Goal: Task Accomplishment & Management: Manage account settings

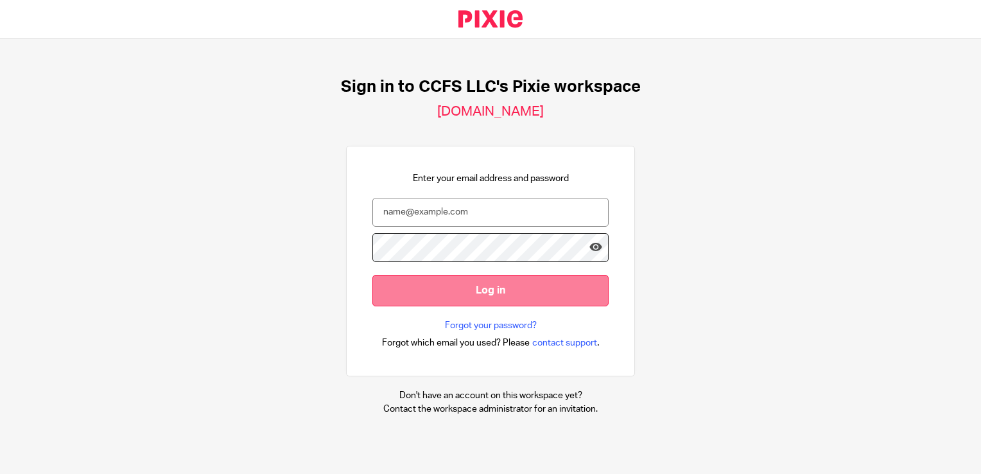
type input "mare.barahona@ccfsbookkeeping.com"
drag, startPoint x: 486, startPoint y: 294, endPoint x: 500, endPoint y: 280, distance: 19.5
click at [486, 294] on input "Log in" at bounding box center [490, 290] width 236 height 31
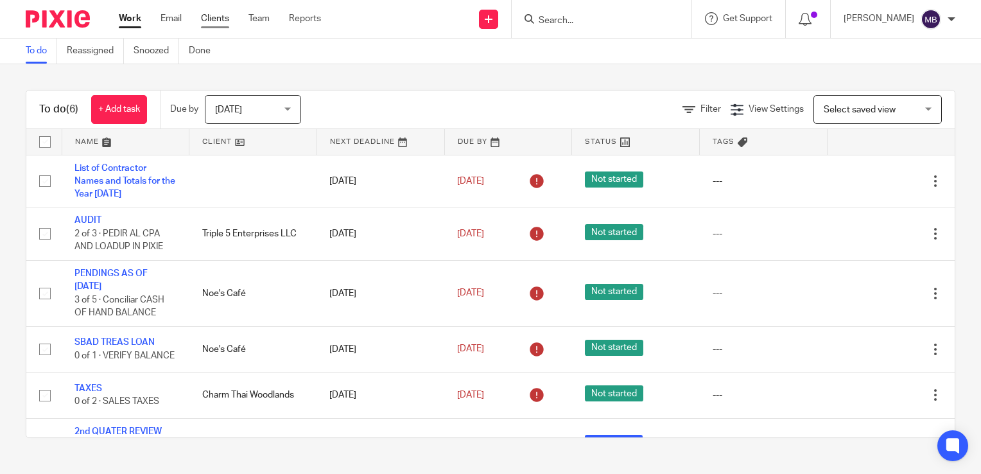
click at [216, 17] on link "Clients" at bounding box center [215, 18] width 28 height 13
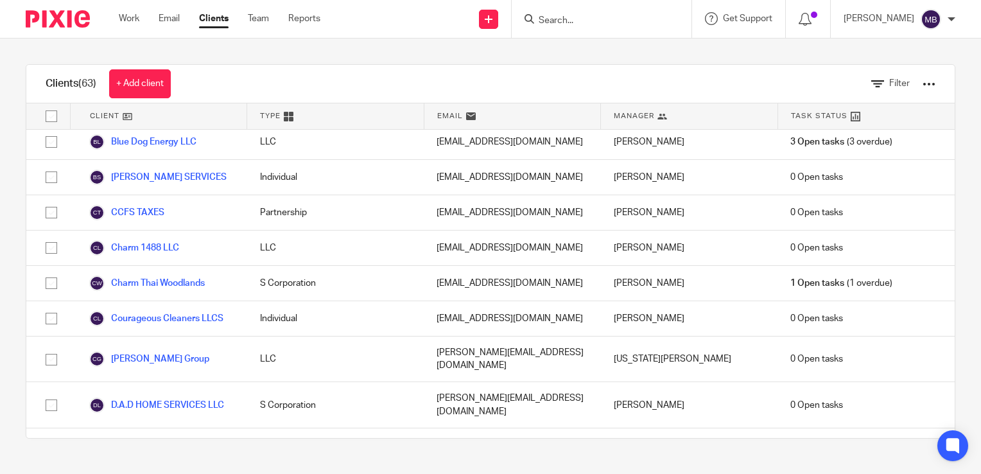
scroll to position [634, 0]
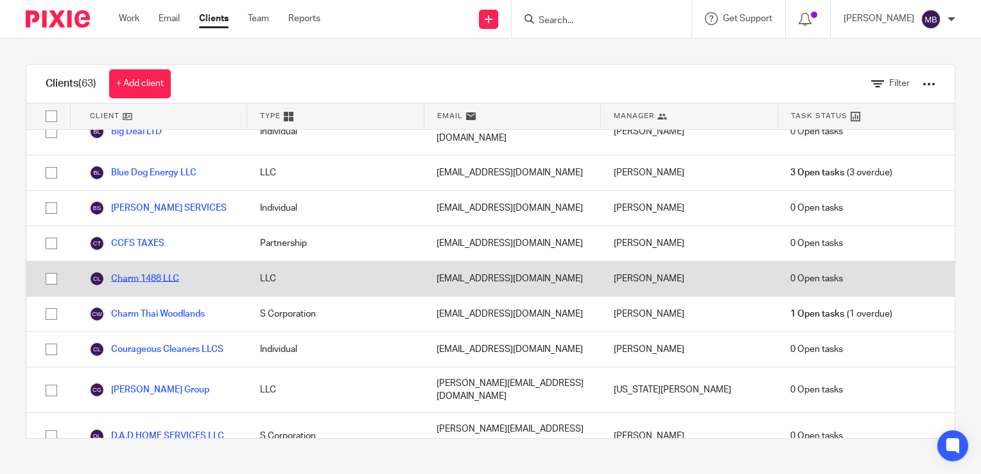
click at [166, 271] on link "Charm 1488 LLC" at bounding box center [134, 278] width 90 height 15
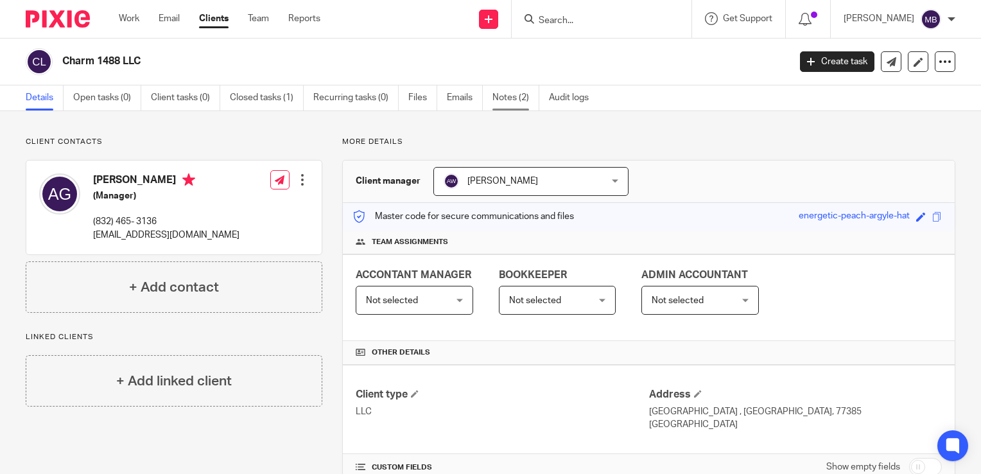
click at [509, 96] on link "Notes (2)" at bounding box center [516, 97] width 47 height 25
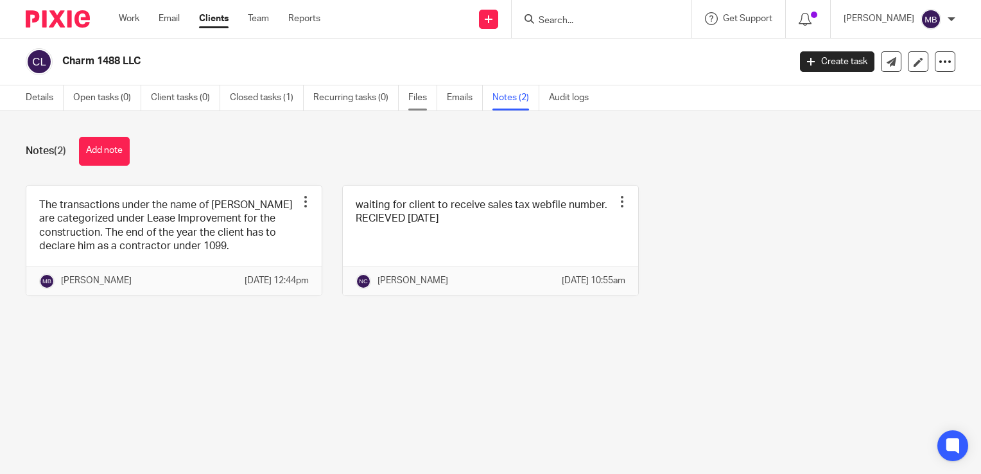
click at [421, 98] on link "Files" at bounding box center [422, 97] width 29 height 25
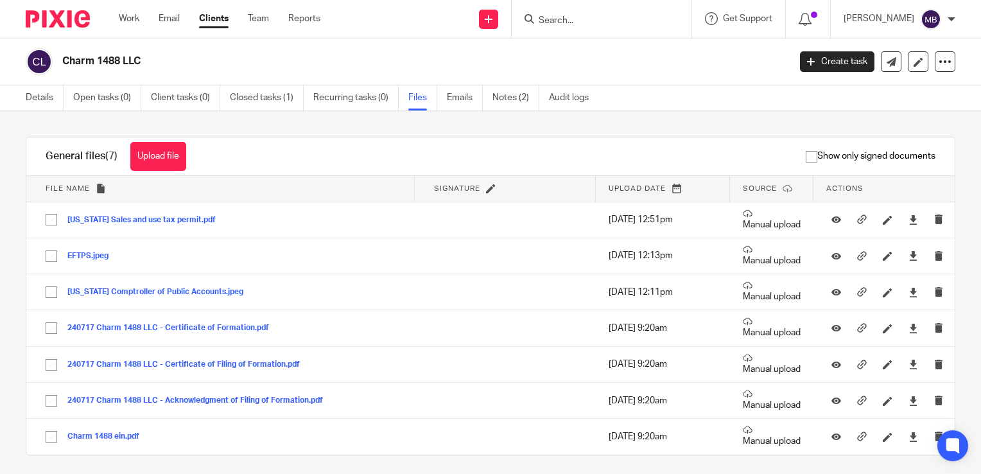
click at [159, 155] on button "Upload file" at bounding box center [158, 156] width 56 height 29
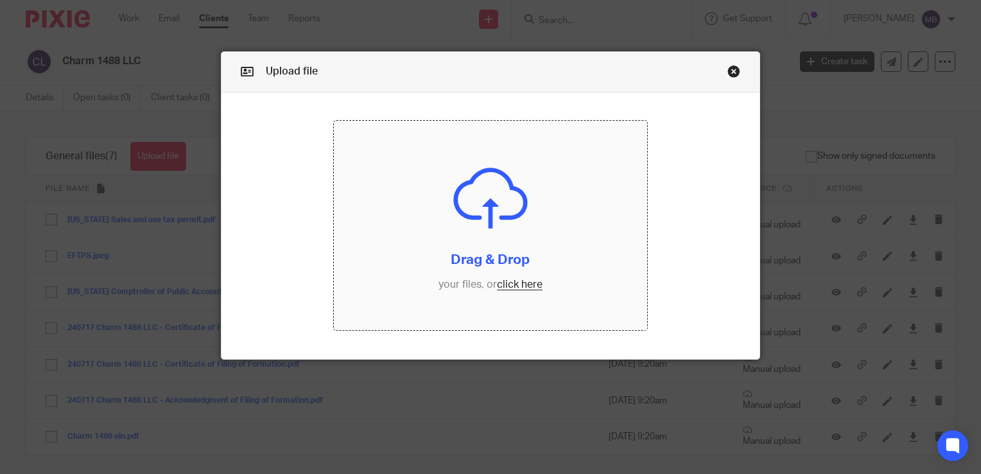
click at [516, 286] on input "file" at bounding box center [490, 225] width 313 height 209
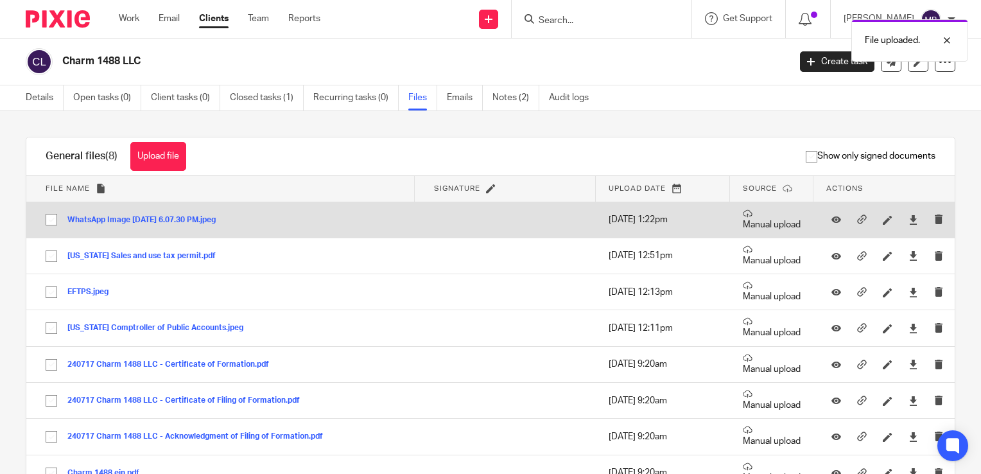
click at [152, 219] on button "WhatsApp Image [DATE] 6.07.30 PM.jpeg" at bounding box center [146, 220] width 158 height 9
click at [152, 219] on div "General files (8) Upload file Download selected Delete selected Show only signe…" at bounding box center [481, 408] width 950 height 543
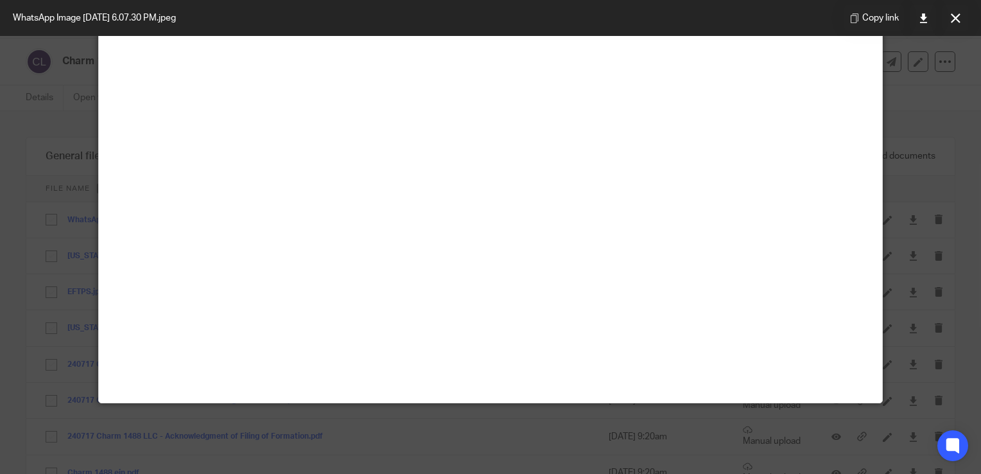
scroll to position [64, 0]
click at [957, 17] on icon at bounding box center [956, 18] width 10 height 10
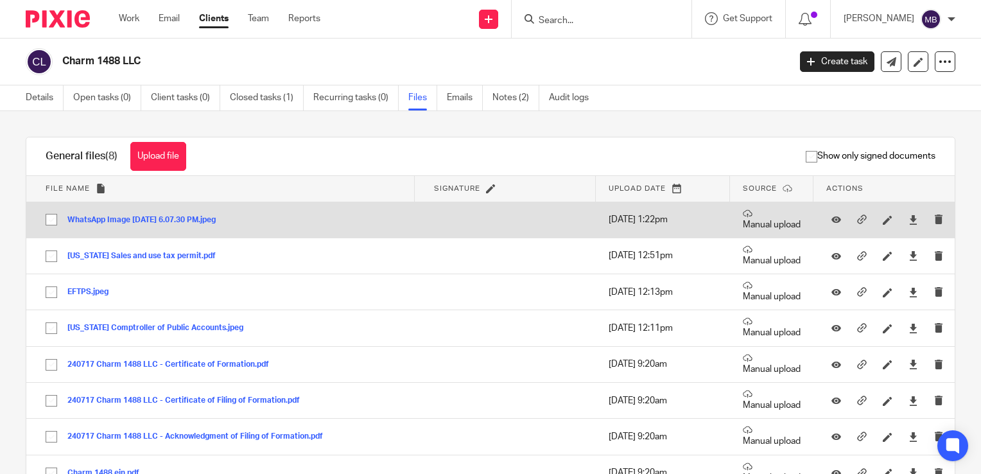
click at [181, 218] on button "WhatsApp Image 2025-06-24 at 6.07.30 PM.jpeg" at bounding box center [146, 220] width 158 height 9
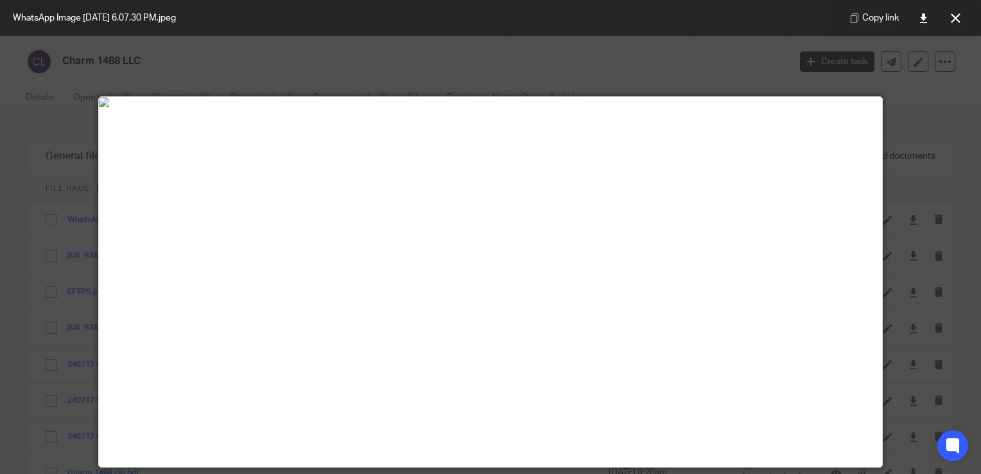
click at [189, 15] on div "WhatsApp Image 2025-06-24 at 6.07.30 PM.jpeg" at bounding box center [94, 18] width 189 height 36
click at [956, 17] on icon at bounding box center [956, 18] width 10 height 10
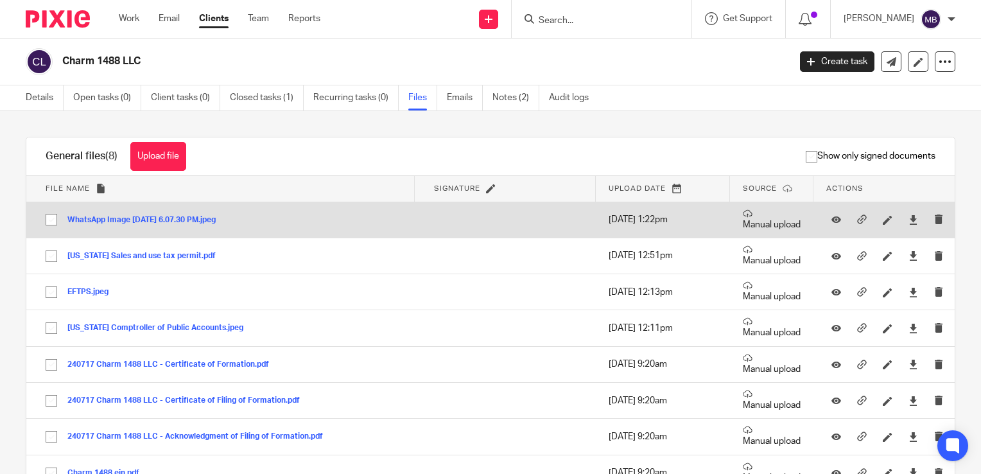
click at [185, 220] on button "WhatsApp Image 2025-06-24 at 6.07.30 PM.jpeg" at bounding box center [146, 220] width 158 height 9
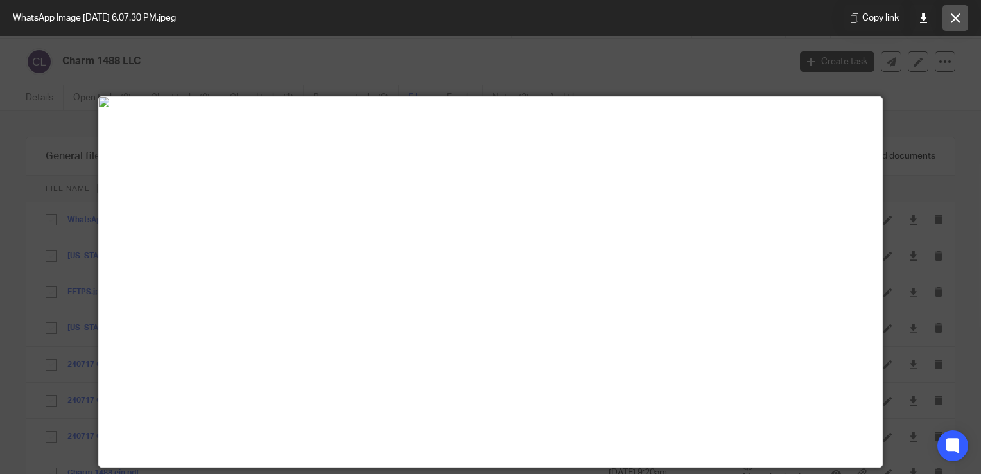
click at [956, 21] on icon at bounding box center [956, 18] width 10 height 10
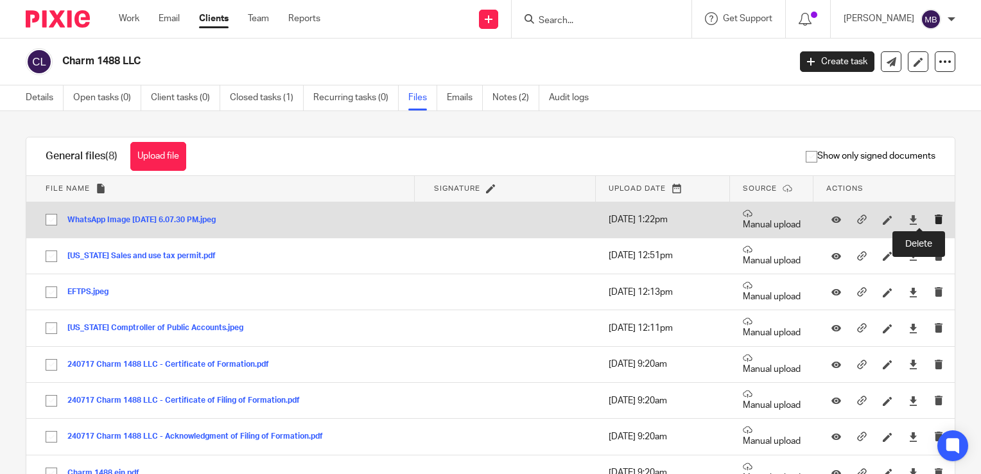
click at [934, 220] on icon "submit" at bounding box center [939, 219] width 10 height 10
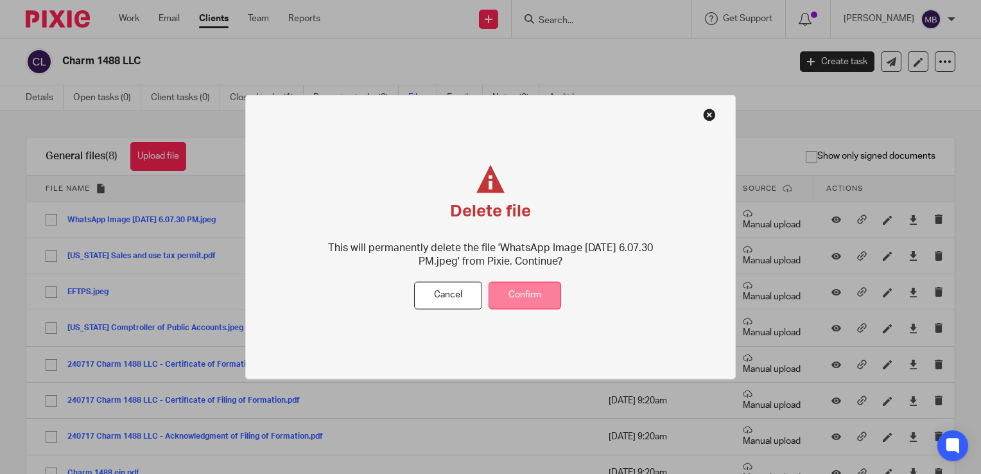
click at [542, 294] on button "Confirm" at bounding box center [525, 295] width 73 height 28
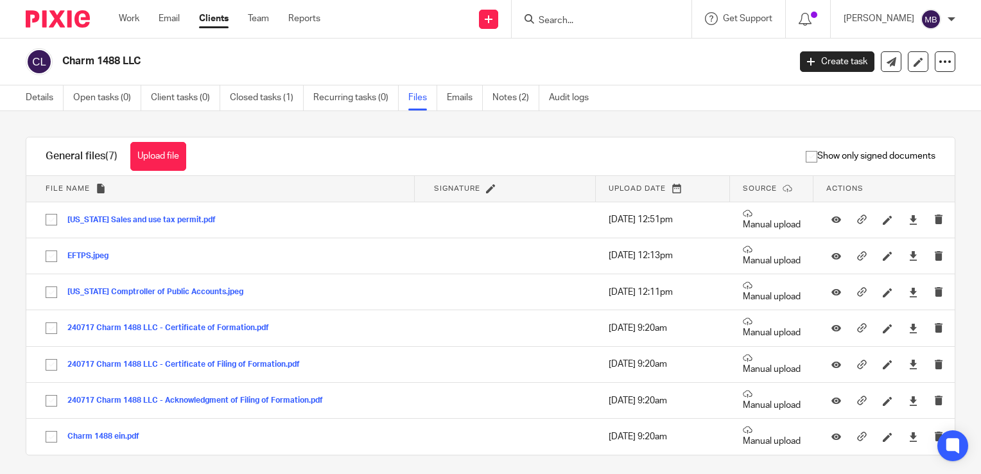
click at [420, 96] on link "Files" at bounding box center [422, 97] width 29 height 25
click at [420, 97] on link "Files" at bounding box center [422, 97] width 29 height 25
click at [167, 154] on button "Upload file" at bounding box center [158, 156] width 56 height 29
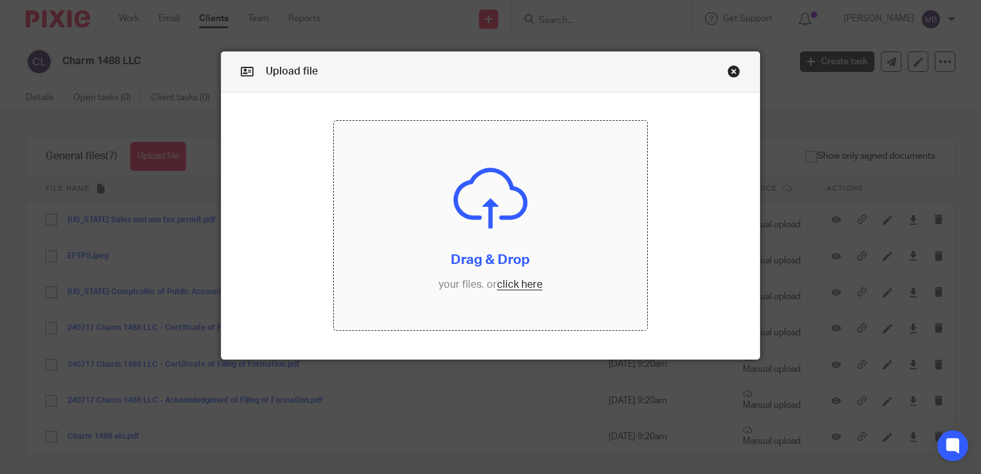
click at [506, 290] on input "file" at bounding box center [490, 225] width 313 height 209
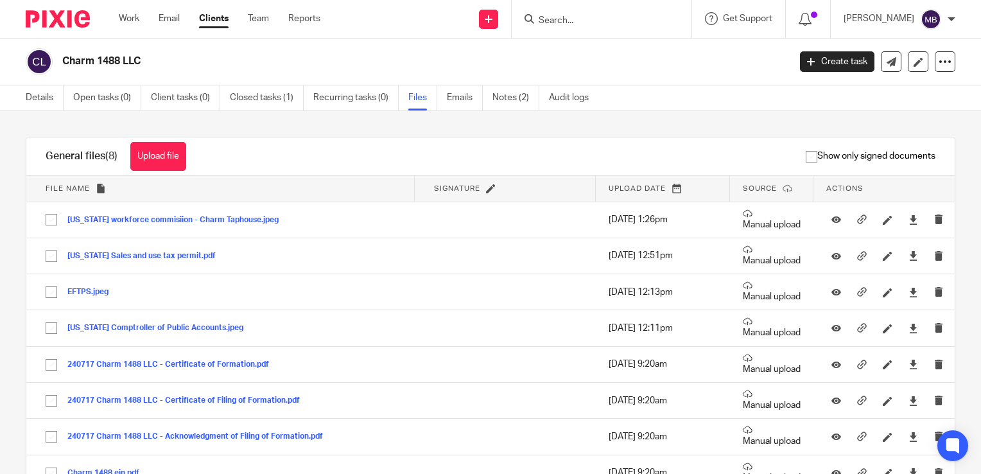
click at [154, 159] on button "Upload file" at bounding box center [158, 156] width 56 height 29
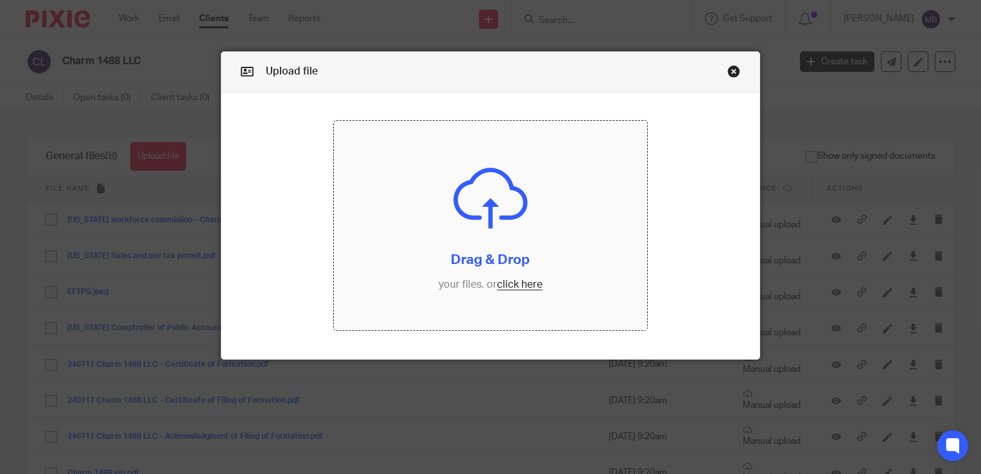
click at [484, 263] on input "file" at bounding box center [490, 225] width 313 height 209
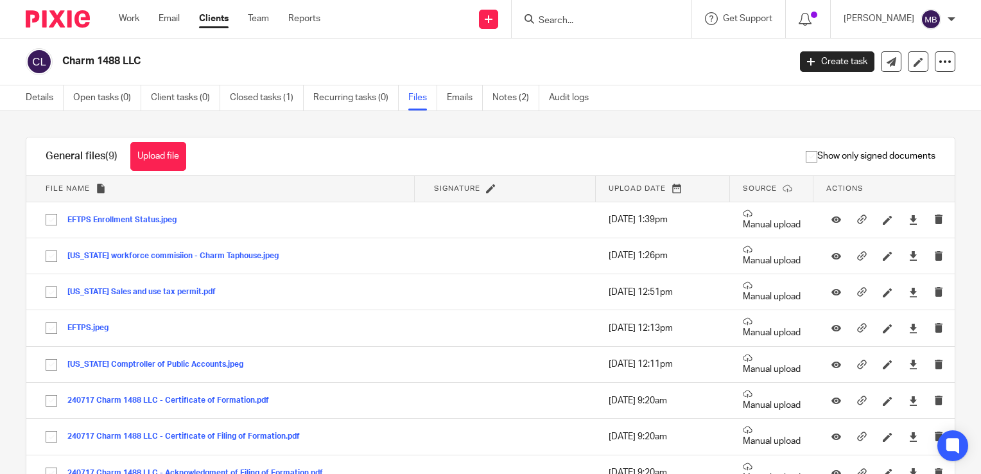
drag, startPoint x: 167, startPoint y: 153, endPoint x: 252, endPoint y: 162, distance: 85.2
click at [168, 153] on button "Upload file" at bounding box center [158, 156] width 56 height 29
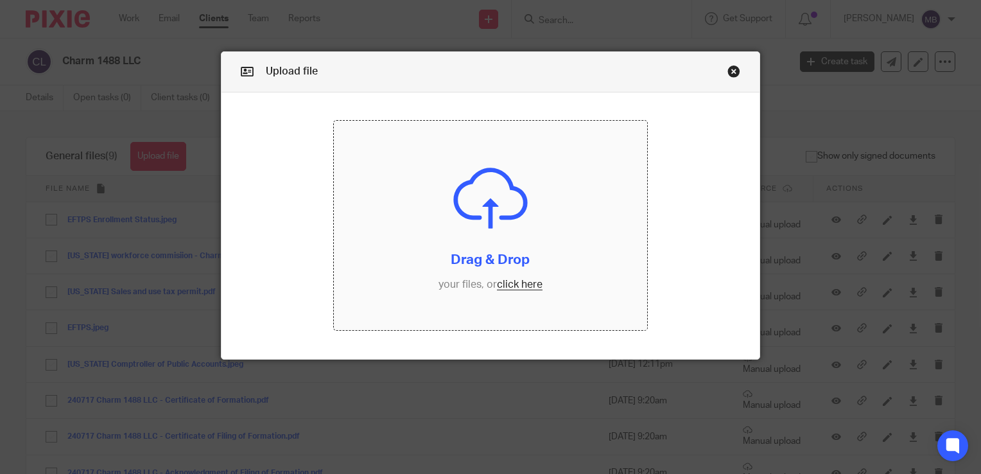
click at [511, 283] on input "file" at bounding box center [490, 225] width 313 height 209
